Goal: Navigation & Orientation: Find specific page/section

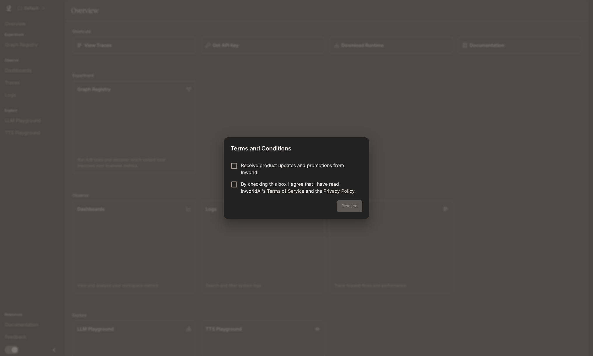
click at [252, 168] on p "Receive product updates and promotions from Inworld." at bounding box center [299, 169] width 117 height 14
click at [278, 185] on p "By checking this box I agree that I have read InworldAI's Terms of Service and …" at bounding box center [299, 188] width 117 height 14
click at [358, 208] on button "Proceed" at bounding box center [349, 206] width 25 height 12
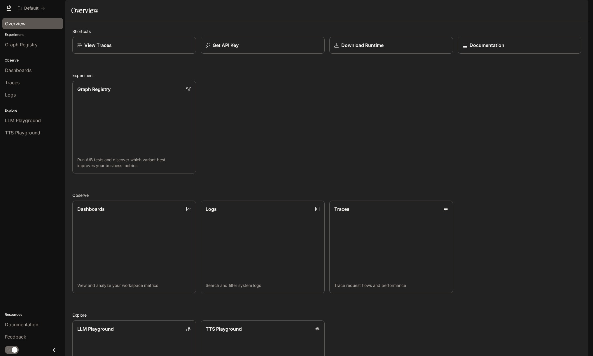
click at [22, 24] on span "Overview" at bounding box center [15, 23] width 21 height 7
click at [28, 43] on span "Graph Registry" at bounding box center [21, 44] width 33 height 7
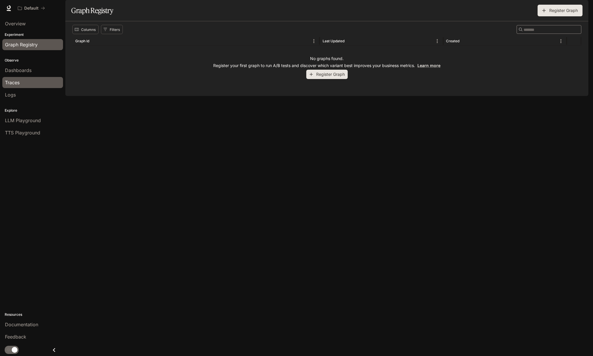
click at [25, 83] on div "Traces" at bounding box center [32, 82] width 55 height 7
